Goal: Find specific page/section: Find specific page/section

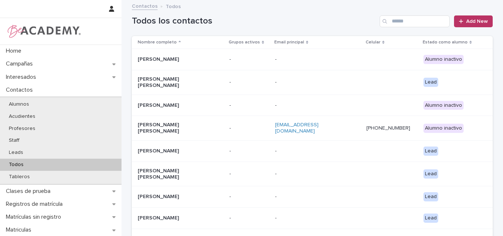
click at [434, 21] on input "Search" at bounding box center [415, 21] width 70 height 12
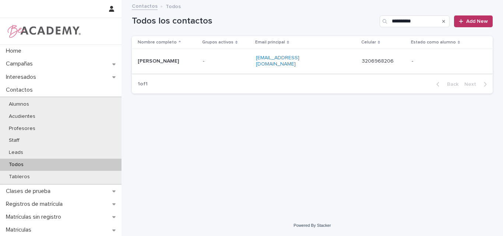
type input "**********"
click at [143, 57] on div "Rodrigo Diez" at bounding box center [167, 61] width 59 height 8
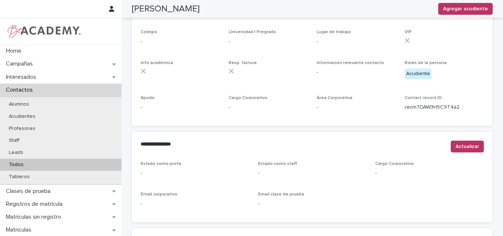
scroll to position [295, 0]
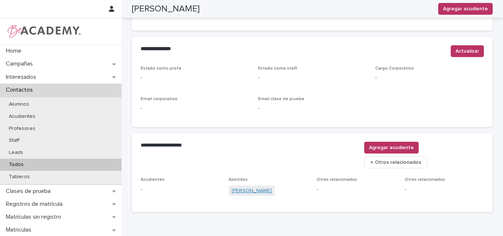
click at [236, 187] on link "Belen Diez Ospina" at bounding box center [252, 191] width 40 height 8
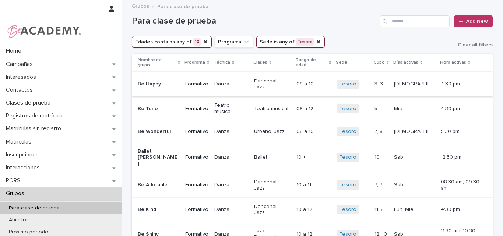
scroll to position [37, 0]
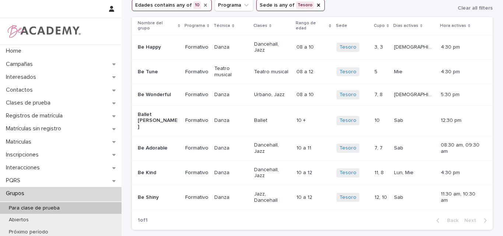
click at [203, 3] on icon "Edades" at bounding box center [206, 5] width 6 height 6
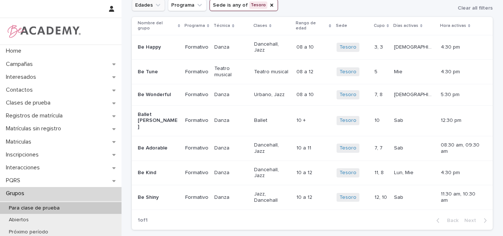
click at [156, 1] on button "Edades" at bounding box center [148, 5] width 33 height 12
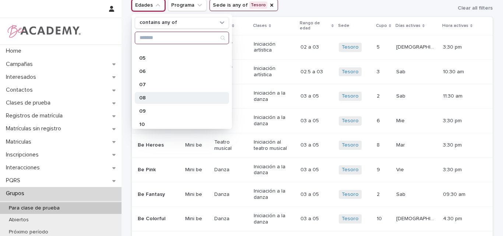
scroll to position [111, 0]
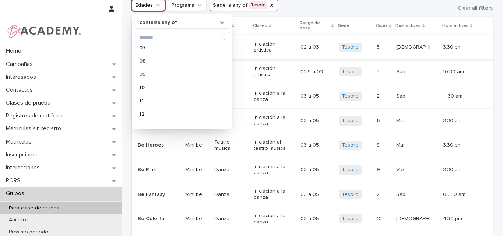
drag, startPoint x: 147, startPoint y: 73, endPoint x: 273, endPoint y: 44, distance: 128.9
click at [147, 73] on p "09" at bounding box center [178, 74] width 78 height 5
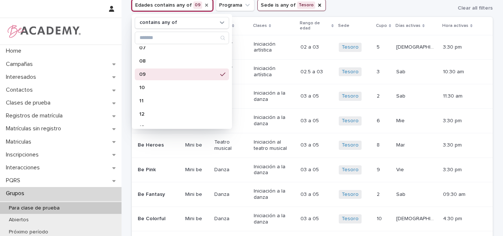
click at [350, 7] on div "Edades contains any of 09 contains any of 01 01.5 02 02.5 03 04 05 06 07 08 09 …" at bounding box center [312, 5] width 361 height 12
